Goal: Check status: Check status

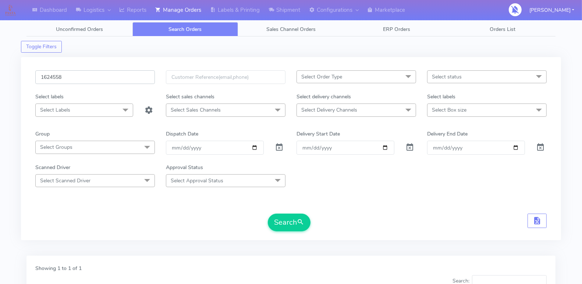
click at [82, 82] on input "1624558" at bounding box center [95, 77] width 120 height 14
click at [83, 77] on input "1624558" at bounding box center [95, 77] width 120 height 14
paste input "1697"
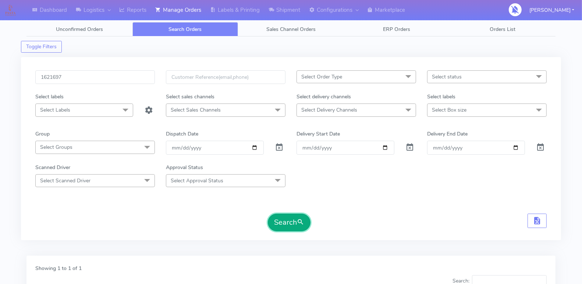
click at [276, 223] on button "Search" at bounding box center [289, 222] width 43 height 18
click at [106, 75] on input "1621697" at bounding box center [95, 77] width 120 height 14
paste input "18855"
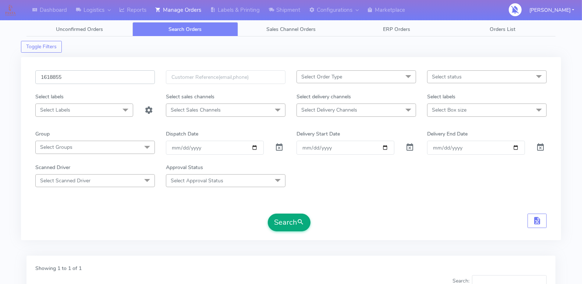
type input "1618855"
drag, startPoint x: 277, startPoint y: 217, endPoint x: 270, endPoint y: 214, distance: 7.7
click at [277, 217] on button "Search" at bounding box center [289, 222] width 43 height 18
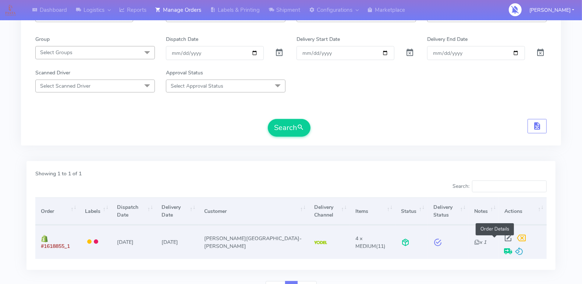
click at [502, 236] on span at bounding box center [508, 239] width 13 height 7
select select "5"
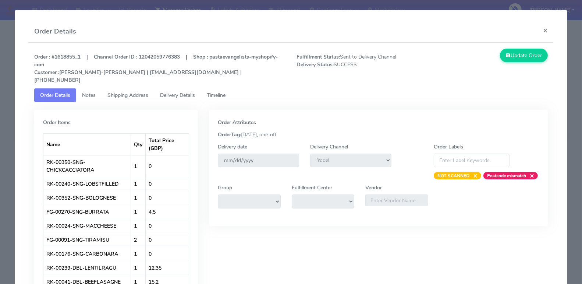
click at [212, 92] on span "Timeline" at bounding box center [216, 95] width 19 height 7
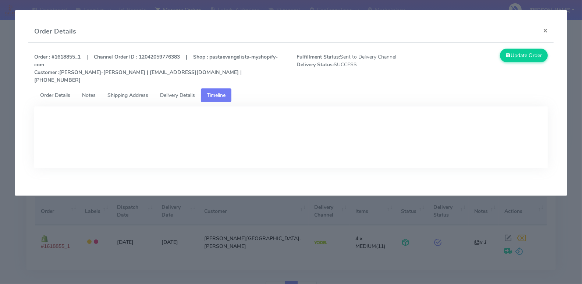
click at [185, 92] on span "Delivery Details" at bounding box center [177, 95] width 35 height 7
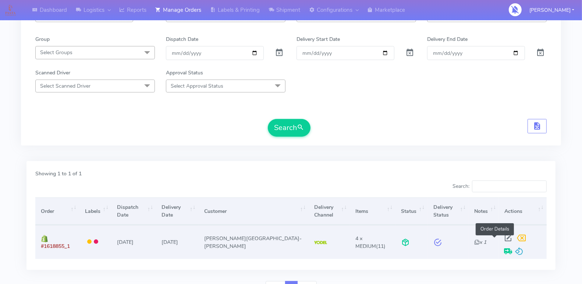
click at [502, 237] on span at bounding box center [508, 239] width 13 height 7
select select "5"
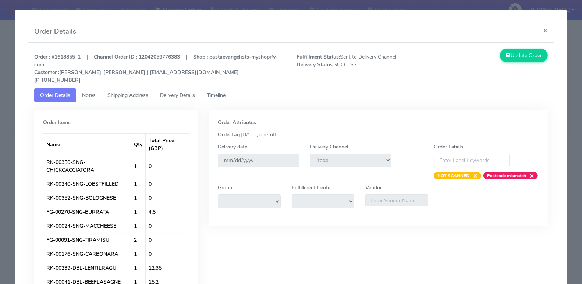
click at [213, 92] on span "Timeline" at bounding box center [216, 95] width 19 height 7
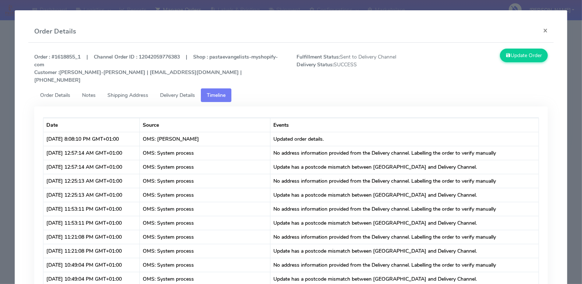
click at [179, 92] on span "Delivery Details" at bounding box center [177, 95] width 35 height 7
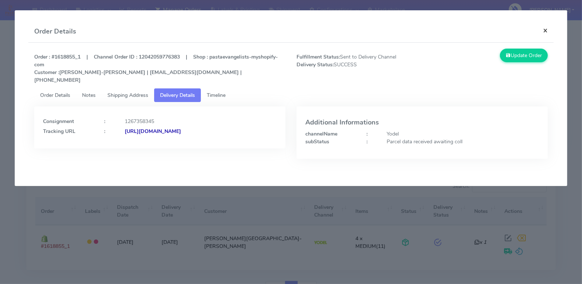
click at [548, 32] on button "×" at bounding box center [545, 31] width 17 height 20
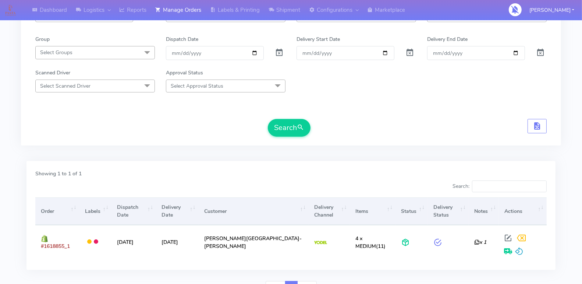
click at [331, 180] on div "Search:" at bounding box center [422, 187] width 250 height 15
drag, startPoint x: 331, startPoint y: 179, endPoint x: 221, endPoint y: 120, distance: 125.0
click at [221, 120] on div "Toggle Filters 1618855 Select Order Type Select All MEALS ATAVI One Off Pasta C…" at bounding box center [290, 121] width 529 height 358
click at [202, 145] on div "1618855 Select Order Type Select All MEALS ATAVI One Off Pasta Club Gift Kit Ev…" at bounding box center [291, 57] width 540 height 198
drag, startPoint x: 202, startPoint y: 151, endPoint x: 297, endPoint y: 154, distance: 95.0
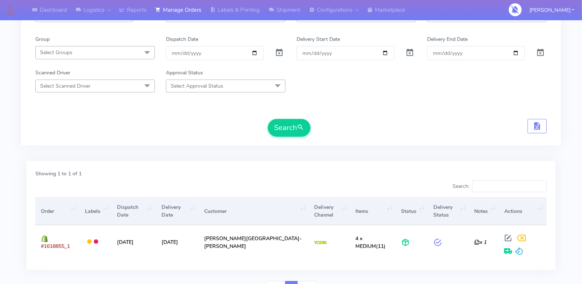
click at [297, 154] on div "1618855 Select Order Type Select All MEALS ATAVI One Off Pasta Club Gift Kit Ev…" at bounding box center [291, 57] width 540 height 198
click at [329, 149] on div "1618855 Select Order Type Select All MEALS ATAVI One Off Pasta Club Gift Kit Ev…" at bounding box center [291, 57] width 540 height 198
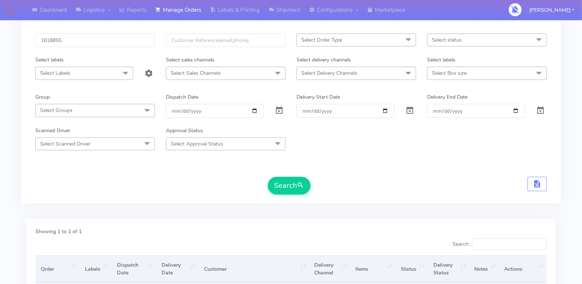
scroll to position [0, 0]
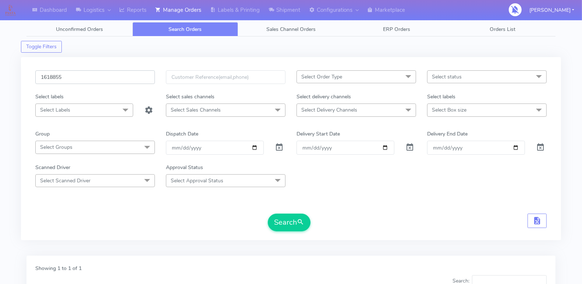
click at [92, 78] on input "1618855" at bounding box center [95, 77] width 120 height 14
paste input "2"
type input "1618855"
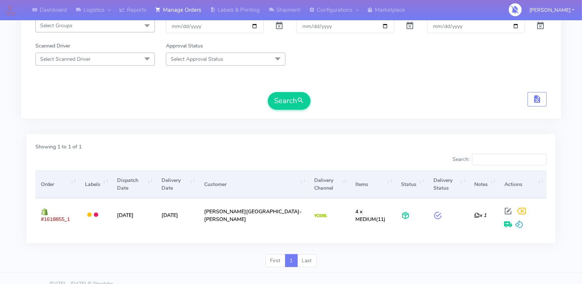
click at [430, 70] on form "1618855 Select Order Type Select All MEALS ATAVI One Off Pasta Club Gift Kit Ev…" at bounding box center [290, 29] width 511 height 161
